Goal: Check status: Check status

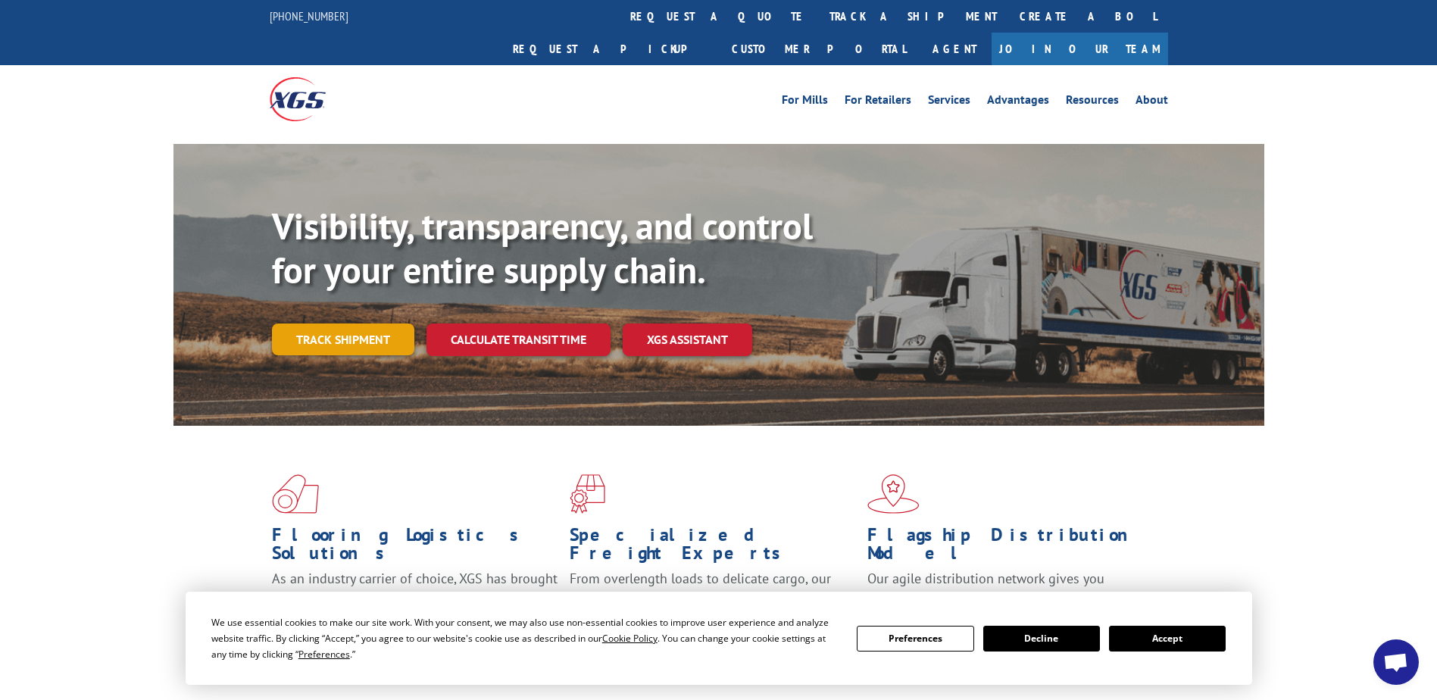
click at [340, 323] on link "Track shipment" at bounding box center [343, 339] width 142 height 32
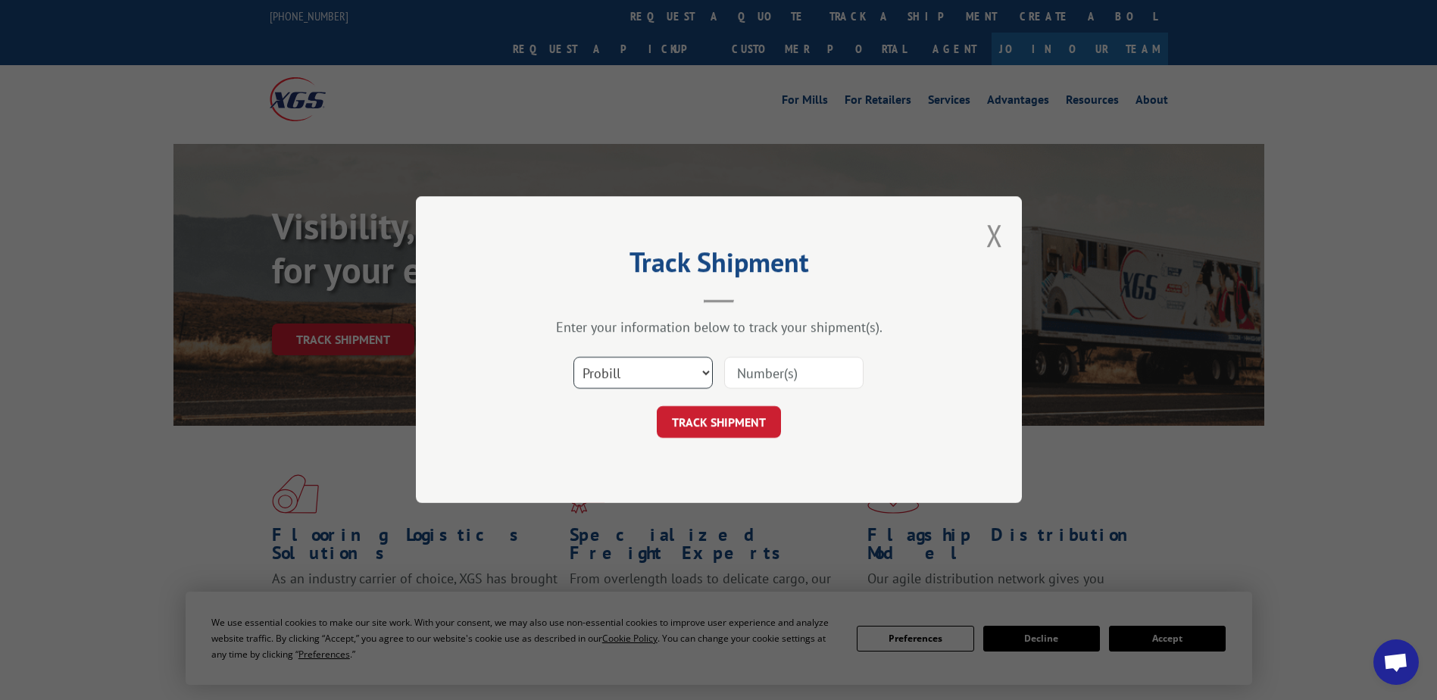
click at [683, 373] on select "Select category... Probill BOL PO" at bounding box center [642, 373] width 139 height 32
select select "bol"
click at [573, 357] on select "Select category... Probill BOL PO" at bounding box center [642, 373] width 139 height 32
click at [754, 366] on input at bounding box center [793, 373] width 139 height 32
paste input "7059699"
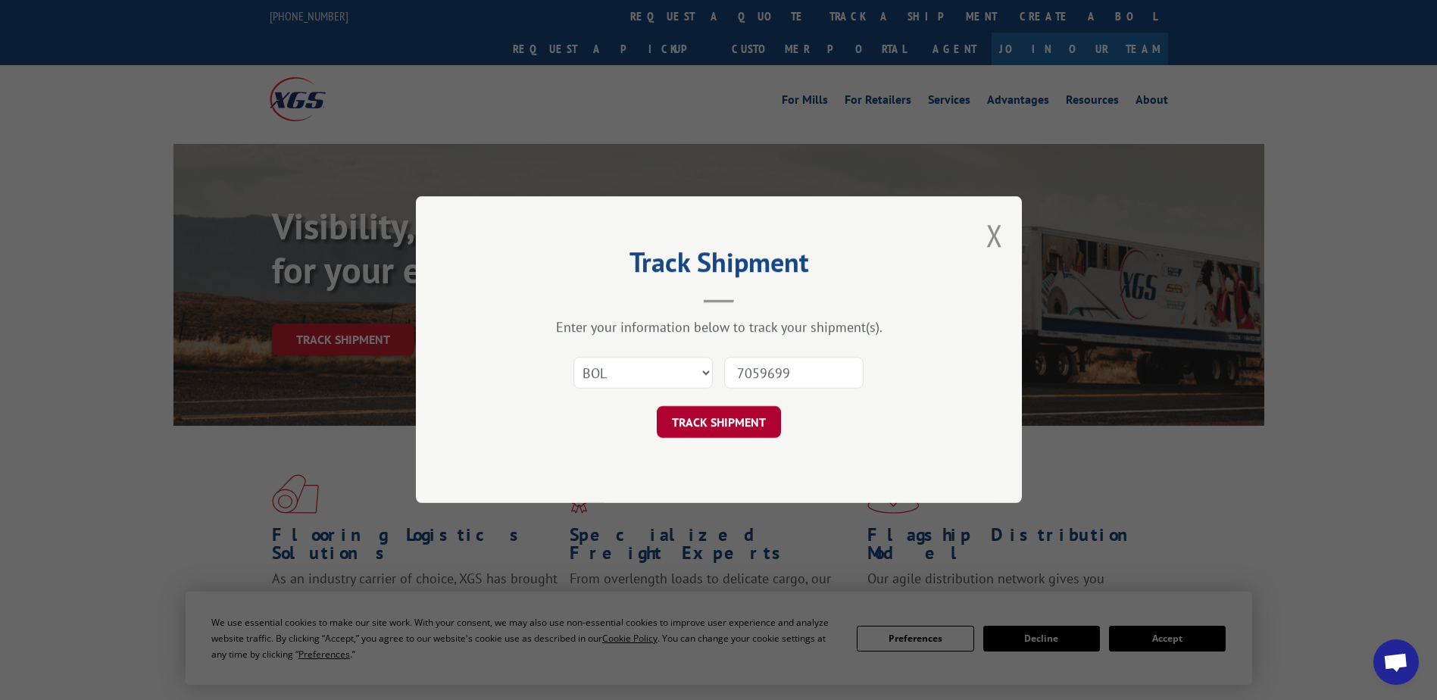
type input "7059699"
click at [730, 421] on button "TRACK SHIPMENT" at bounding box center [719, 423] width 124 height 32
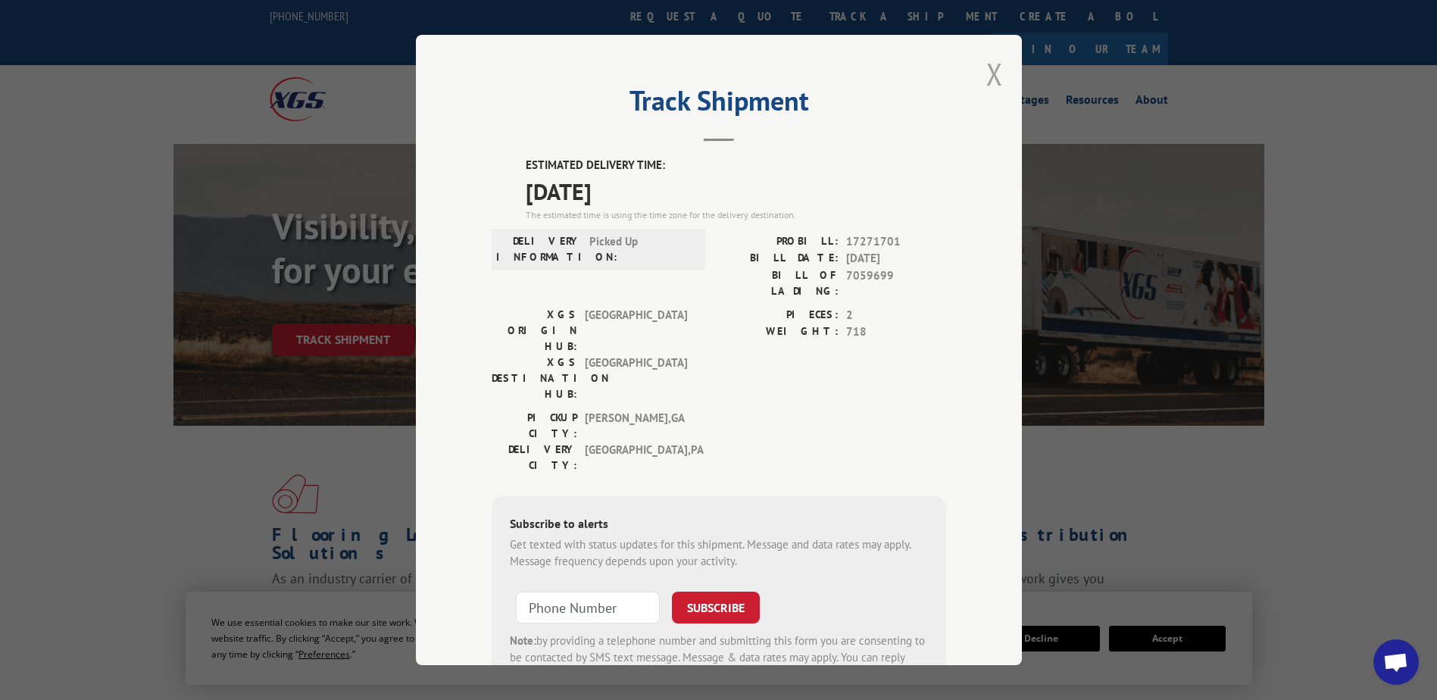
click at [988, 78] on button "Close modal" at bounding box center [994, 74] width 17 height 40
